Goal: Information Seeking & Learning: Learn about a topic

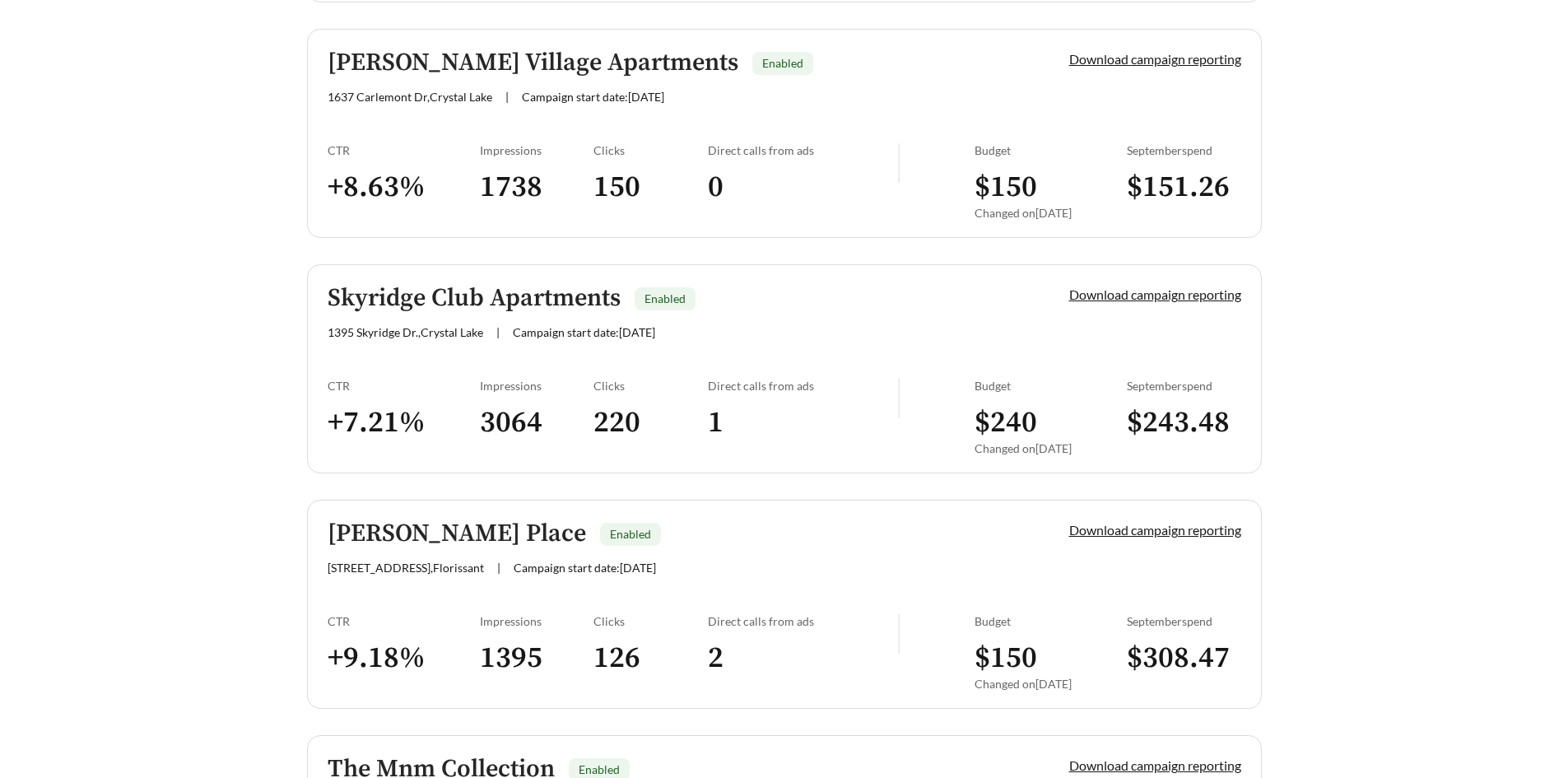
scroll to position [1153, 0]
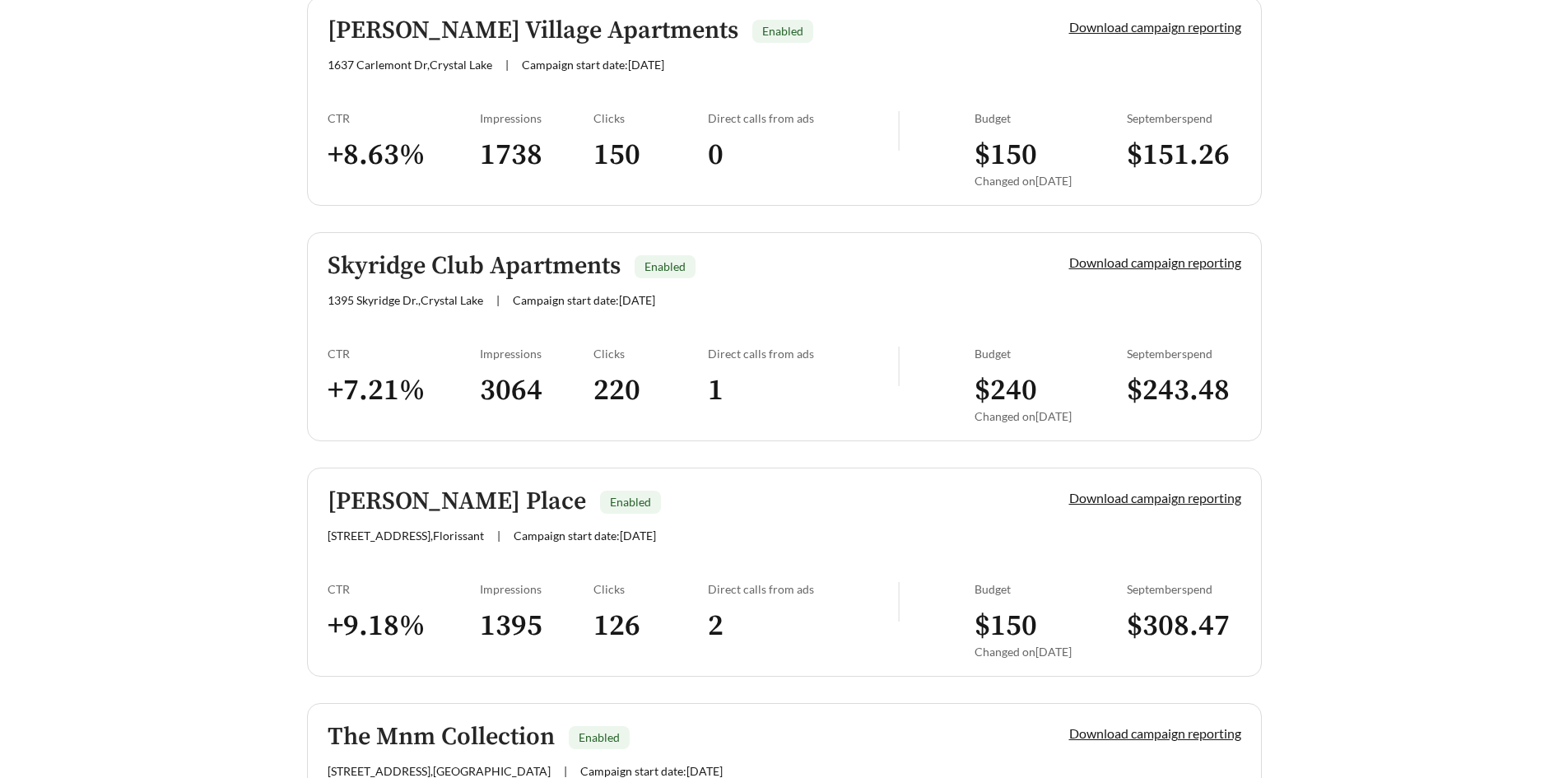
click at [547, 29] on h5 "[PERSON_NAME] Village Apartments" at bounding box center [533, 31] width 411 height 27
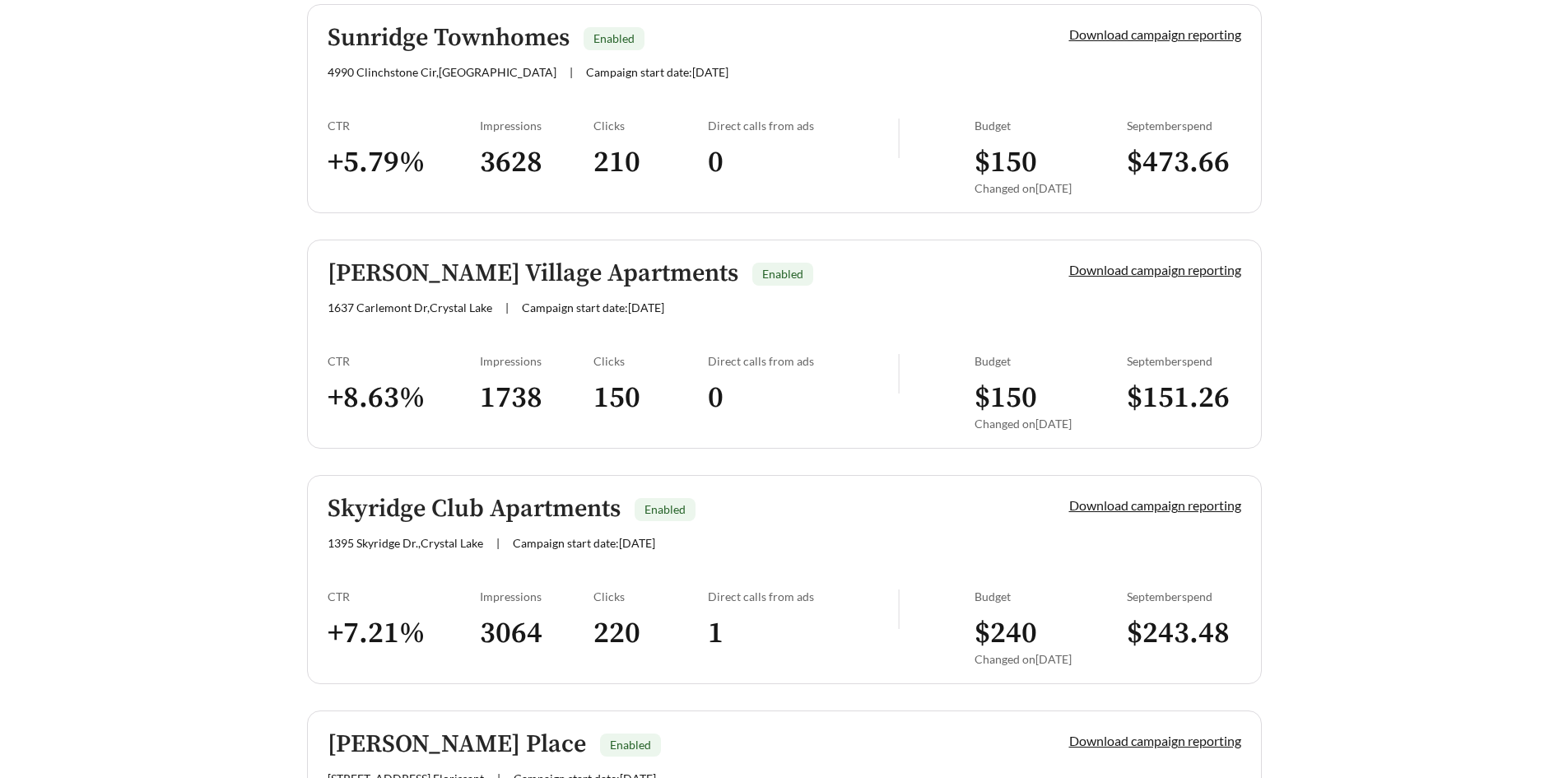
scroll to position [906, 0]
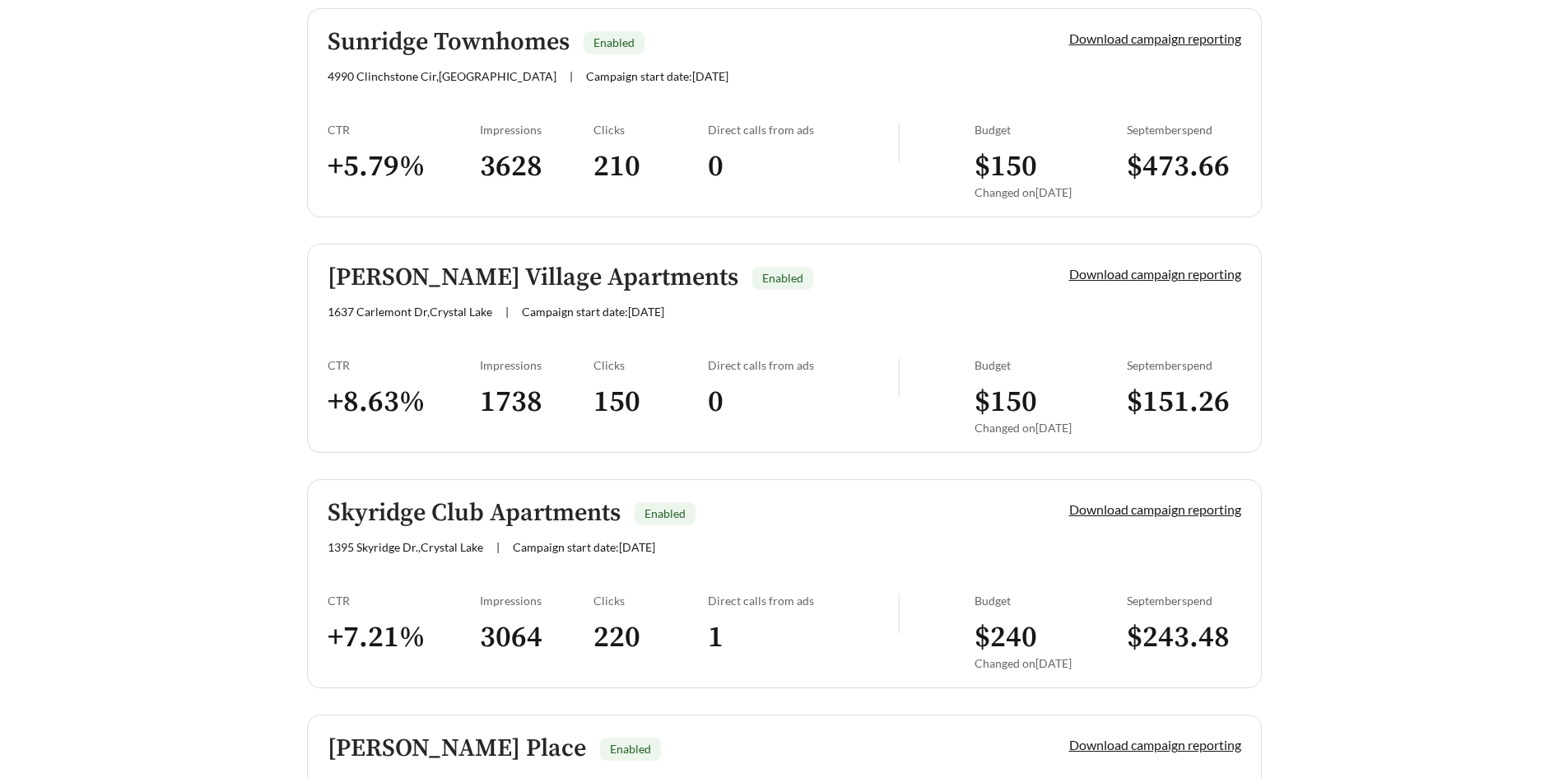
click at [485, 514] on h5 "Skyridge Club Apartments" at bounding box center [474, 513] width 293 height 27
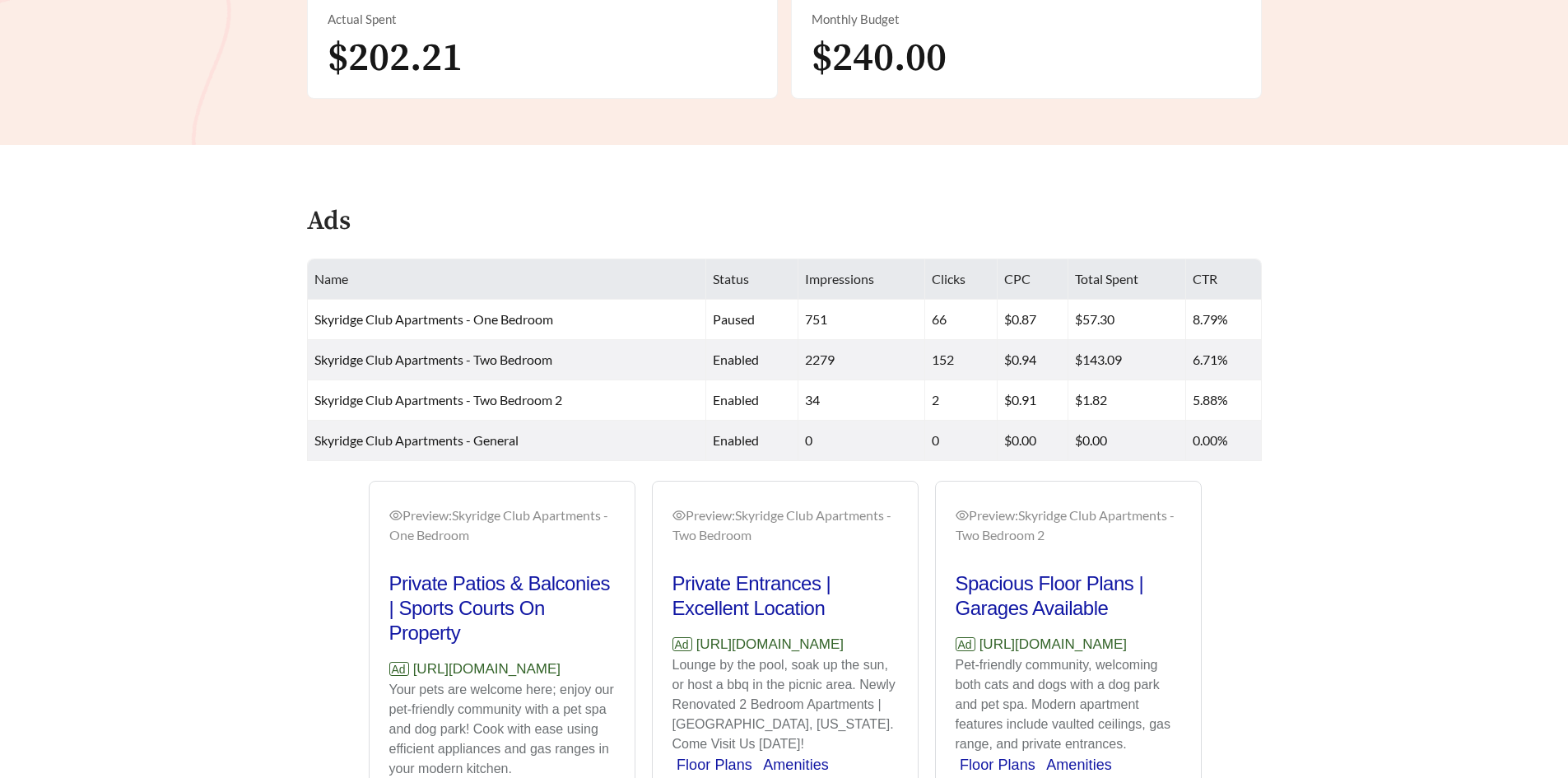
scroll to position [741, 0]
